Goal: Entertainment & Leisure: Browse casually

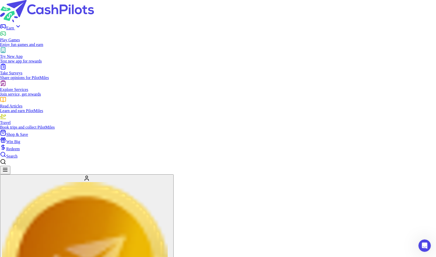
click at [83, 12] on img at bounding box center [47, 11] width 94 height 22
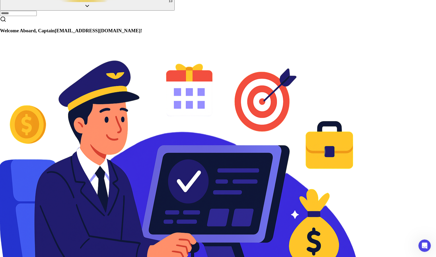
scroll to position [0, 456]
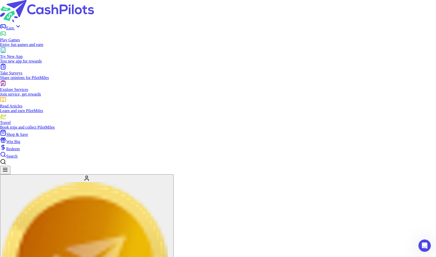
click at [20, 140] on span "Win Big" at bounding box center [13, 142] width 14 height 4
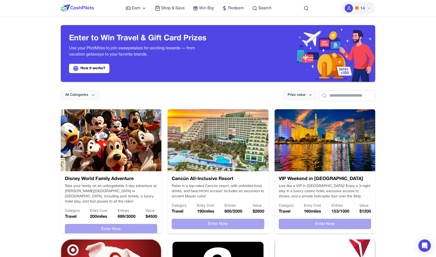
click at [94, 9] on div "Earn Play Games Enjoy fun games and earn Try New App Test new app for rewards T…" at bounding box center [218, 8] width 314 height 17
click at [89, 11] on img at bounding box center [77, 8] width 33 height 8
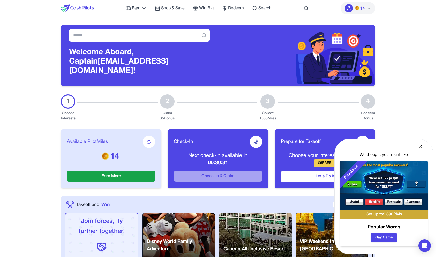
click at [387, 201] on img at bounding box center [384, 186] width 88 height 50
click at [390, 189] on img at bounding box center [384, 186] width 88 height 50
click at [390, 191] on img at bounding box center [384, 186] width 88 height 50
click at [375, 231] on h3 "Popular Words" at bounding box center [384, 227] width 88 height 7
drag, startPoint x: 376, startPoint y: 226, endPoint x: 405, endPoint y: 227, distance: 29.2
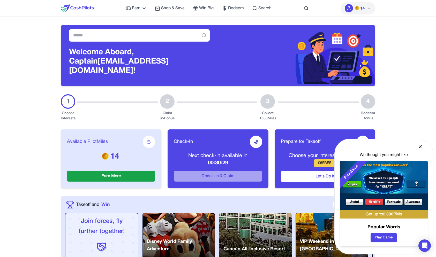
click at [405, 227] on h3 "Popular Words" at bounding box center [384, 227] width 88 height 7
click at [387, 240] on button "Play Game" at bounding box center [383, 237] width 26 height 9
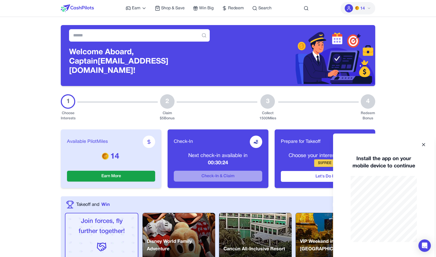
click at [421, 145] on icon at bounding box center [423, 144] width 5 height 5
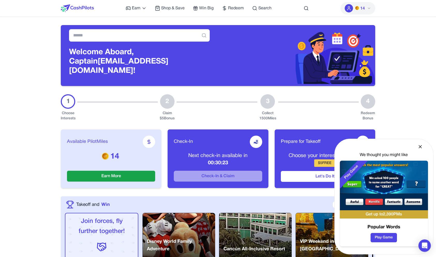
click at [422, 147] on icon at bounding box center [419, 146] width 5 height 5
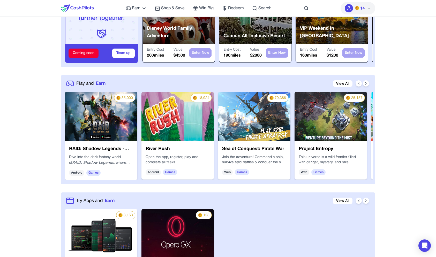
scroll to position [214, 0]
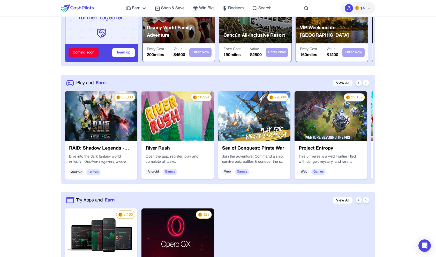
click at [345, 80] on link "View All" at bounding box center [343, 83] width 20 height 6
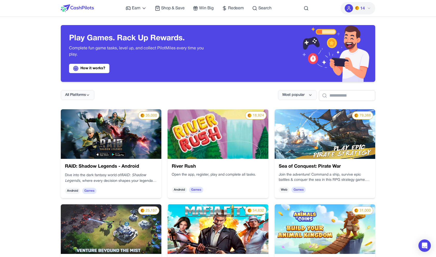
click at [93, 85] on div "All Platforms Most popular" at bounding box center [218, 91] width 314 height 19
click at [89, 93] on icon at bounding box center [88, 95] width 4 height 4
click at [86, 118] on div "Web" at bounding box center [77, 117] width 32 height 11
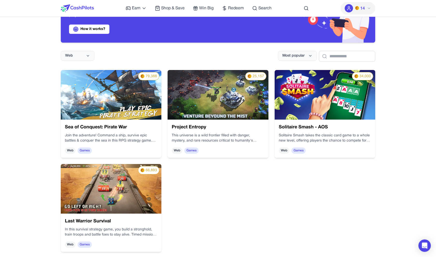
scroll to position [39, 0]
